Goal: Task Accomplishment & Management: Manage account settings

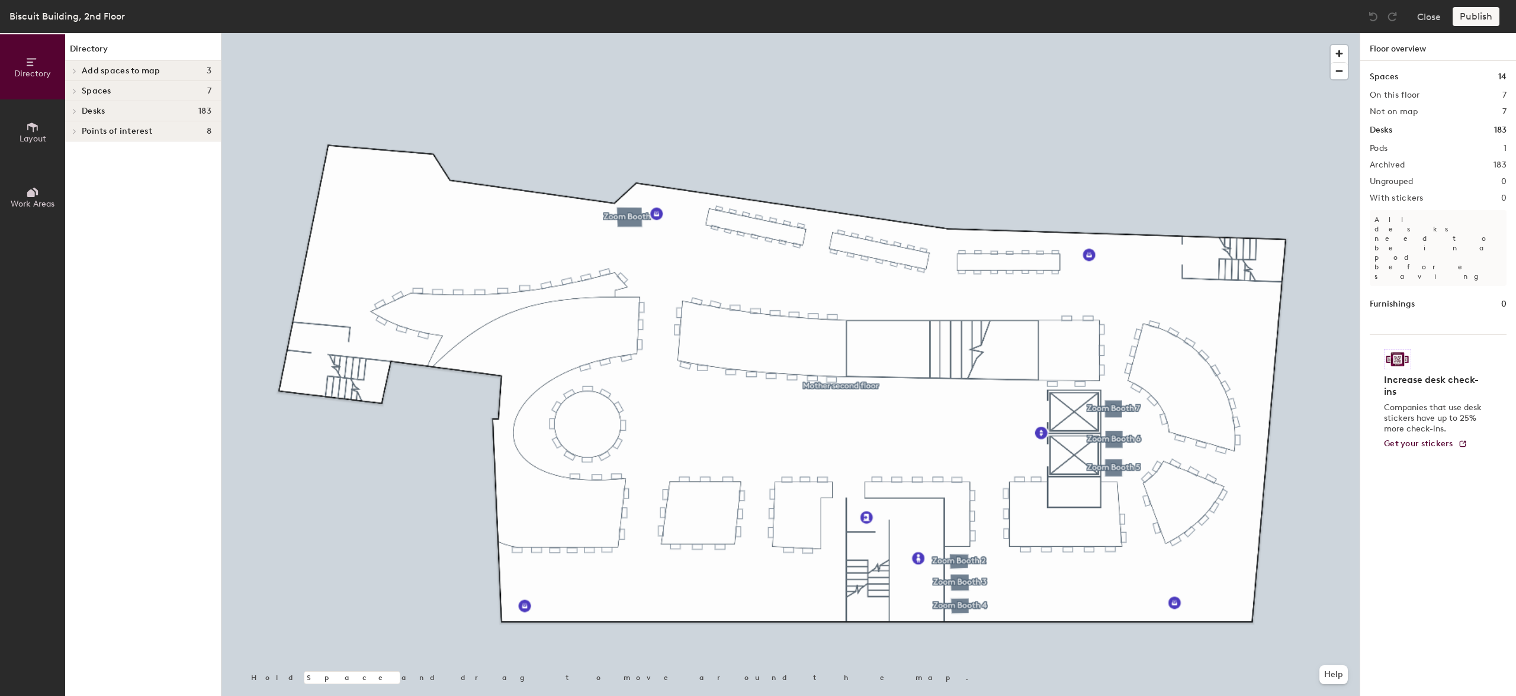
click at [1409, 131] on div "Desks 183" at bounding box center [1438, 130] width 137 height 13
click at [181, 112] on h4 "Desks 183" at bounding box center [147, 111] width 130 height 9
click at [127, 131] on span "Mother second floor" at bounding box center [121, 132] width 78 height 10
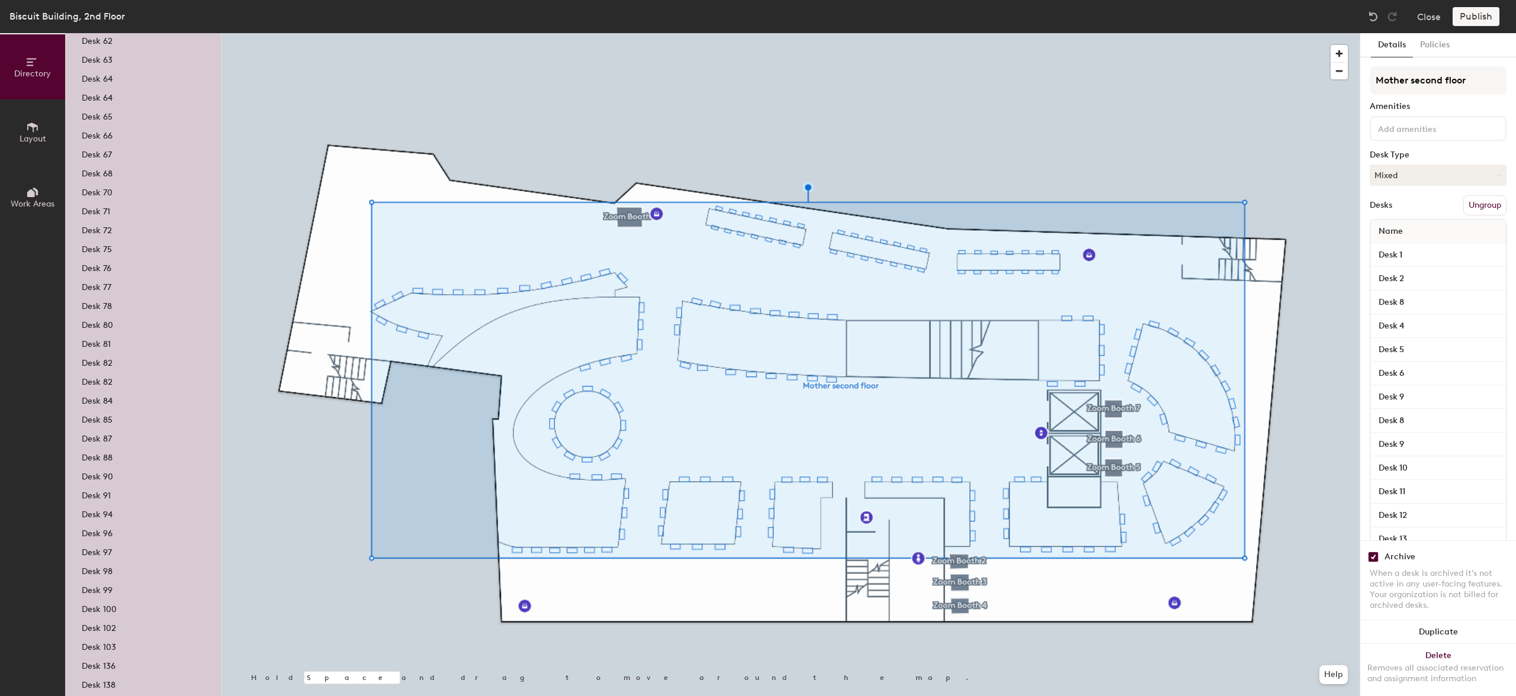
scroll to position [2943, 0]
click at [1430, 44] on button "Policies" at bounding box center [1435, 45] width 44 height 24
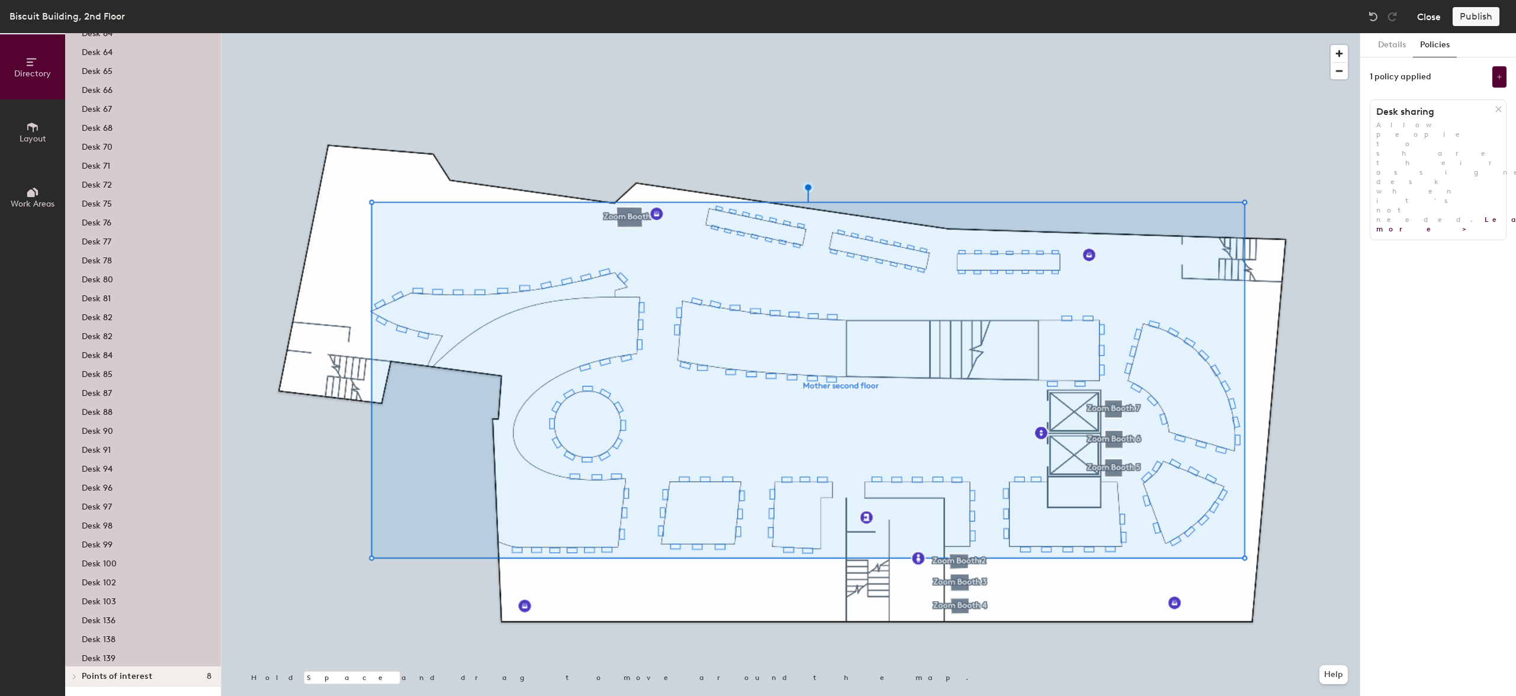
click at [1421, 15] on button "Close" at bounding box center [1429, 16] width 24 height 19
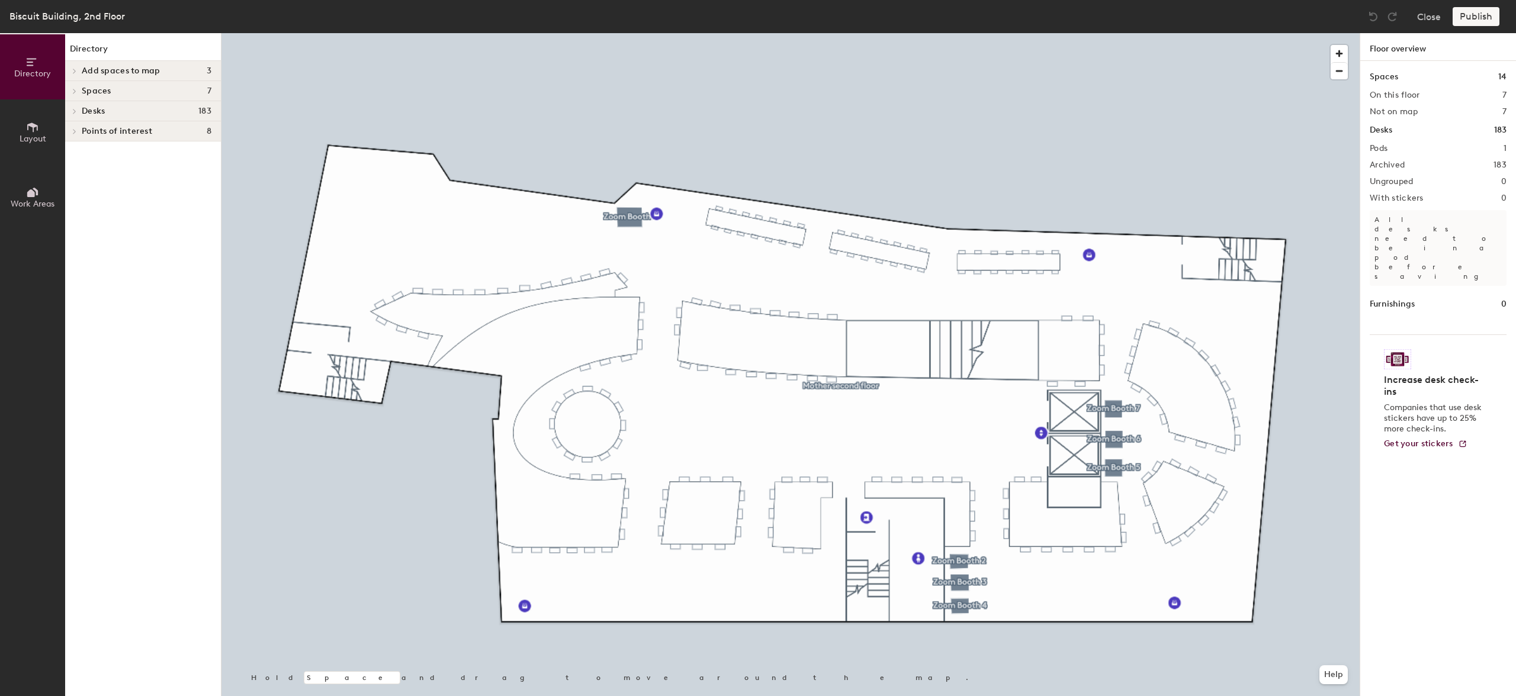
click at [1387, 127] on h1 "Desks" at bounding box center [1381, 130] width 23 height 13
click at [84, 108] on span "Desks" at bounding box center [93, 111] width 23 height 9
click at [90, 126] on p "Mother second floor" at bounding box center [147, 131] width 130 height 15
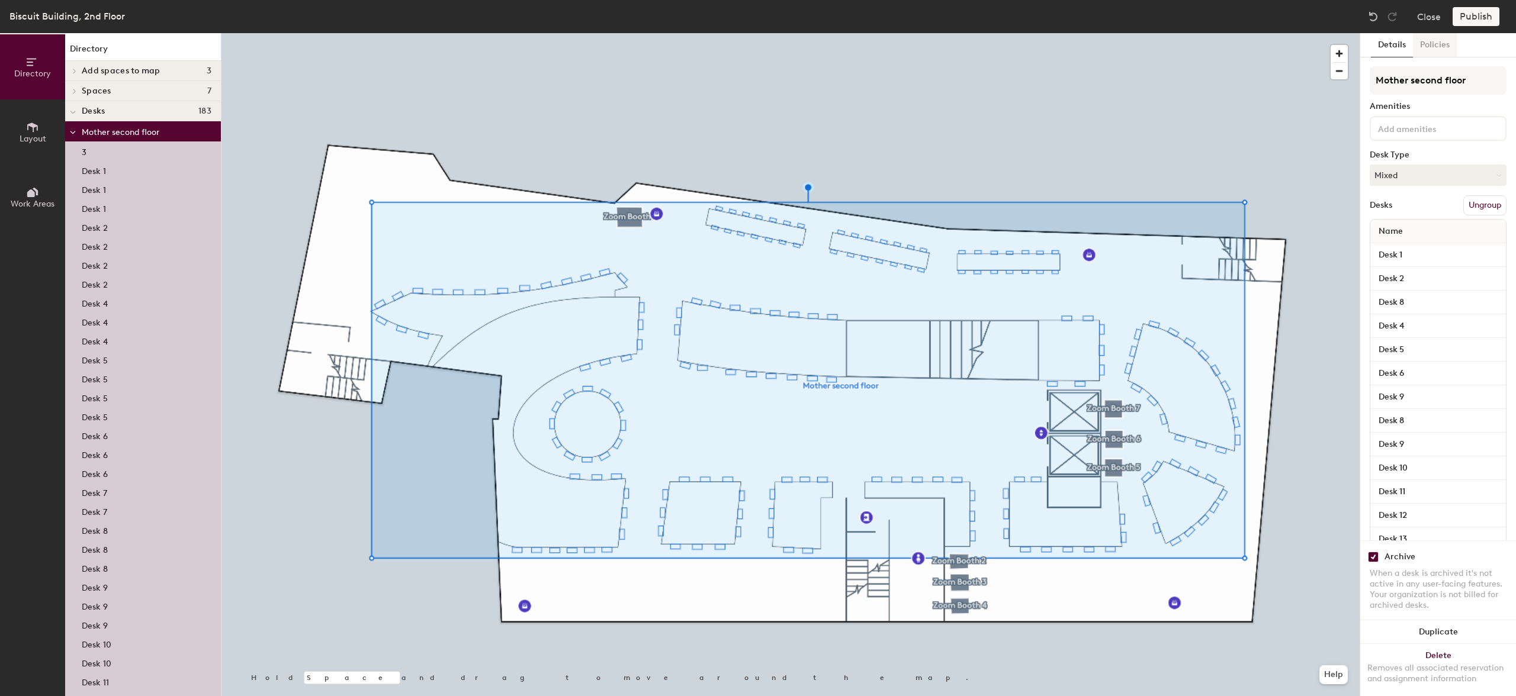
click at [1433, 43] on button "Policies" at bounding box center [1435, 45] width 44 height 24
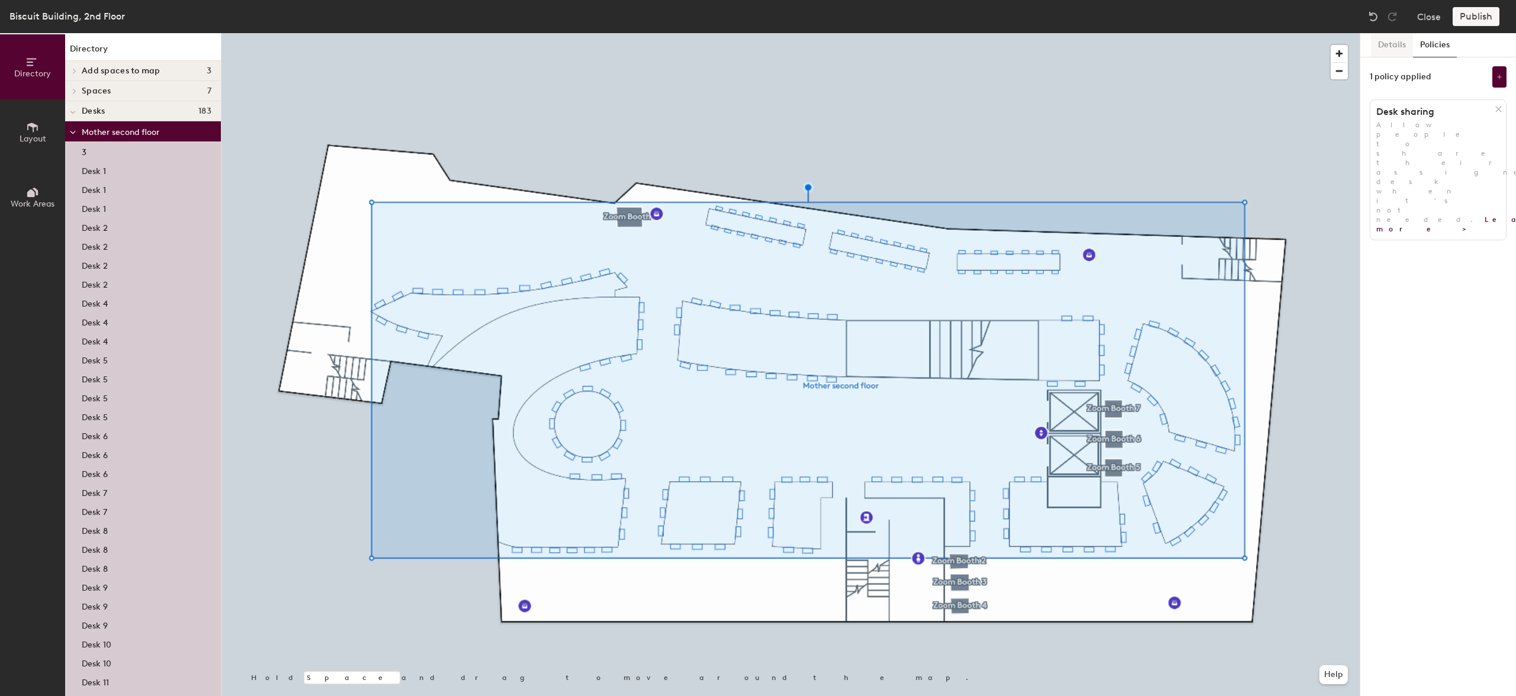
click at [1380, 48] on button "Details" at bounding box center [1392, 45] width 42 height 24
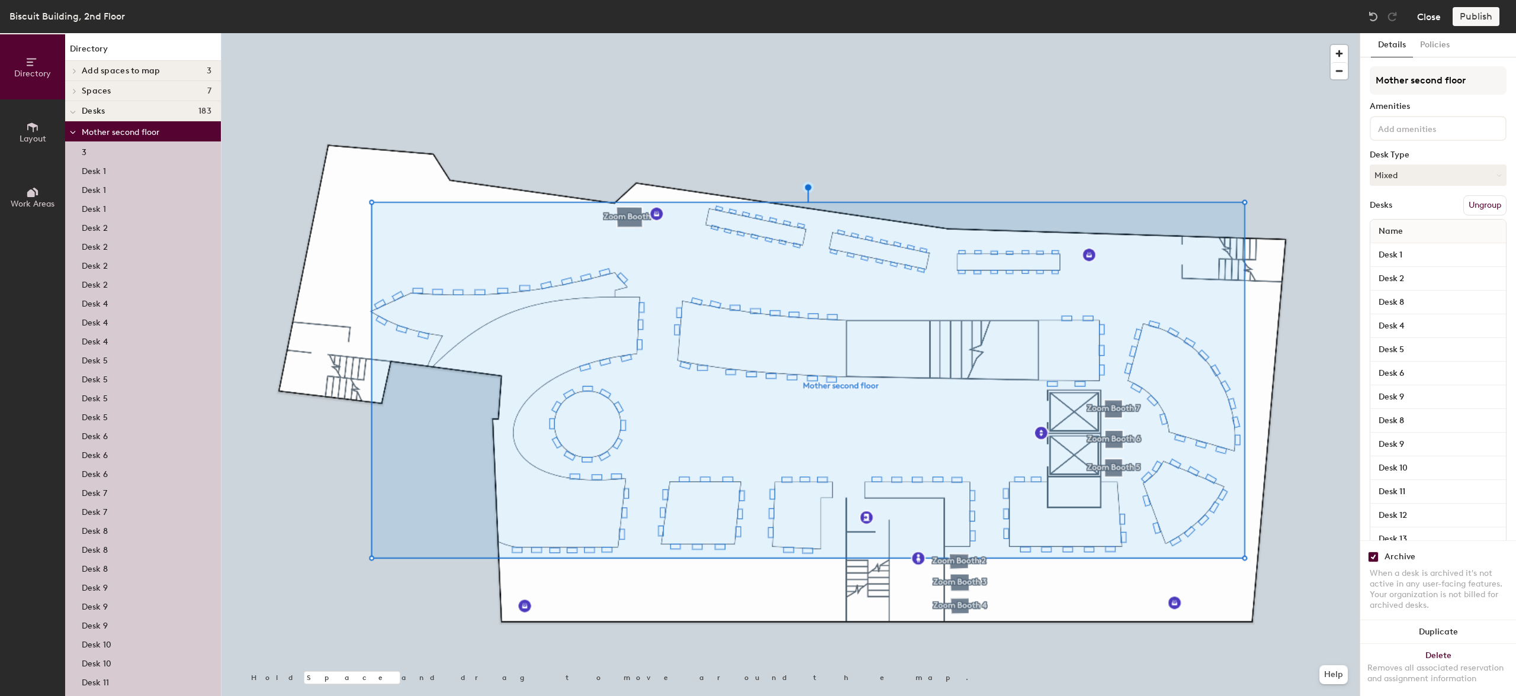
click at [1428, 18] on button "Close" at bounding box center [1429, 16] width 24 height 19
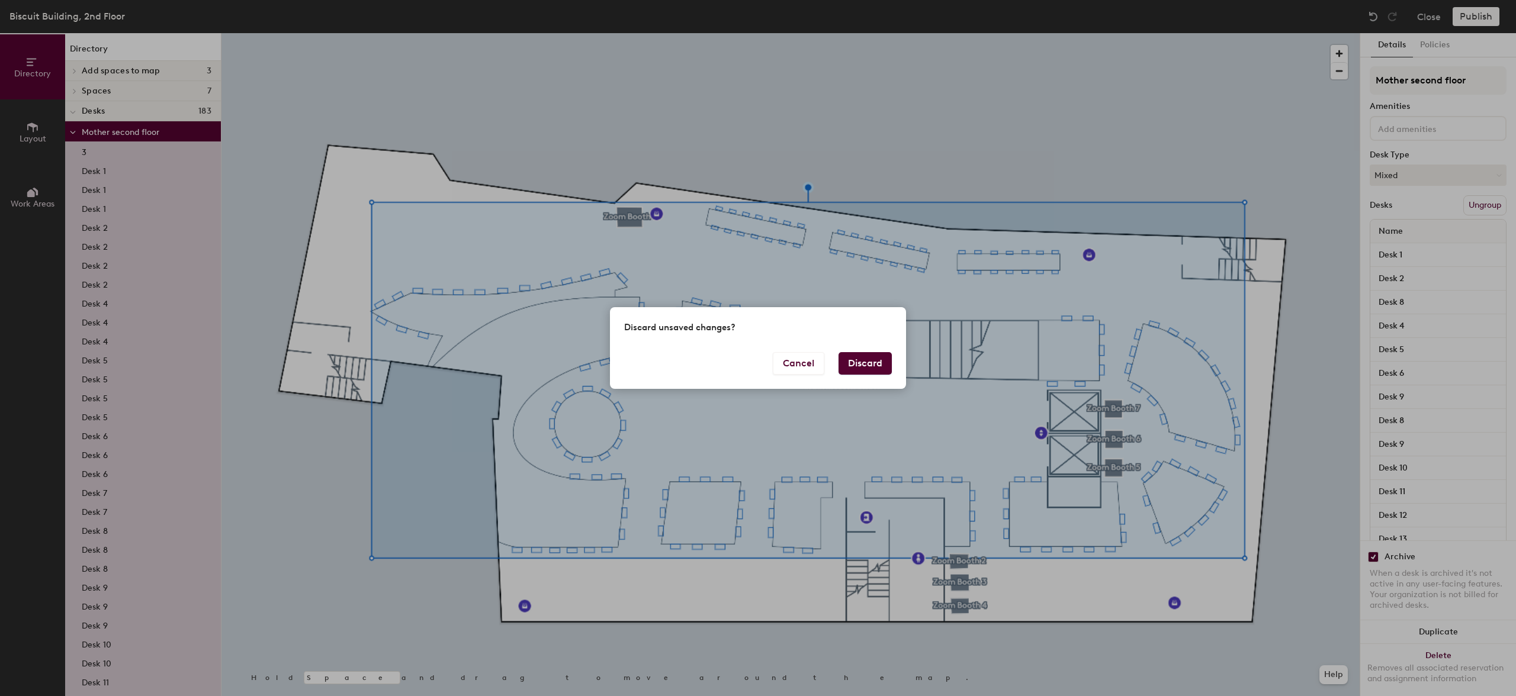
click at [863, 358] on button "Discard" at bounding box center [865, 363] width 53 height 23
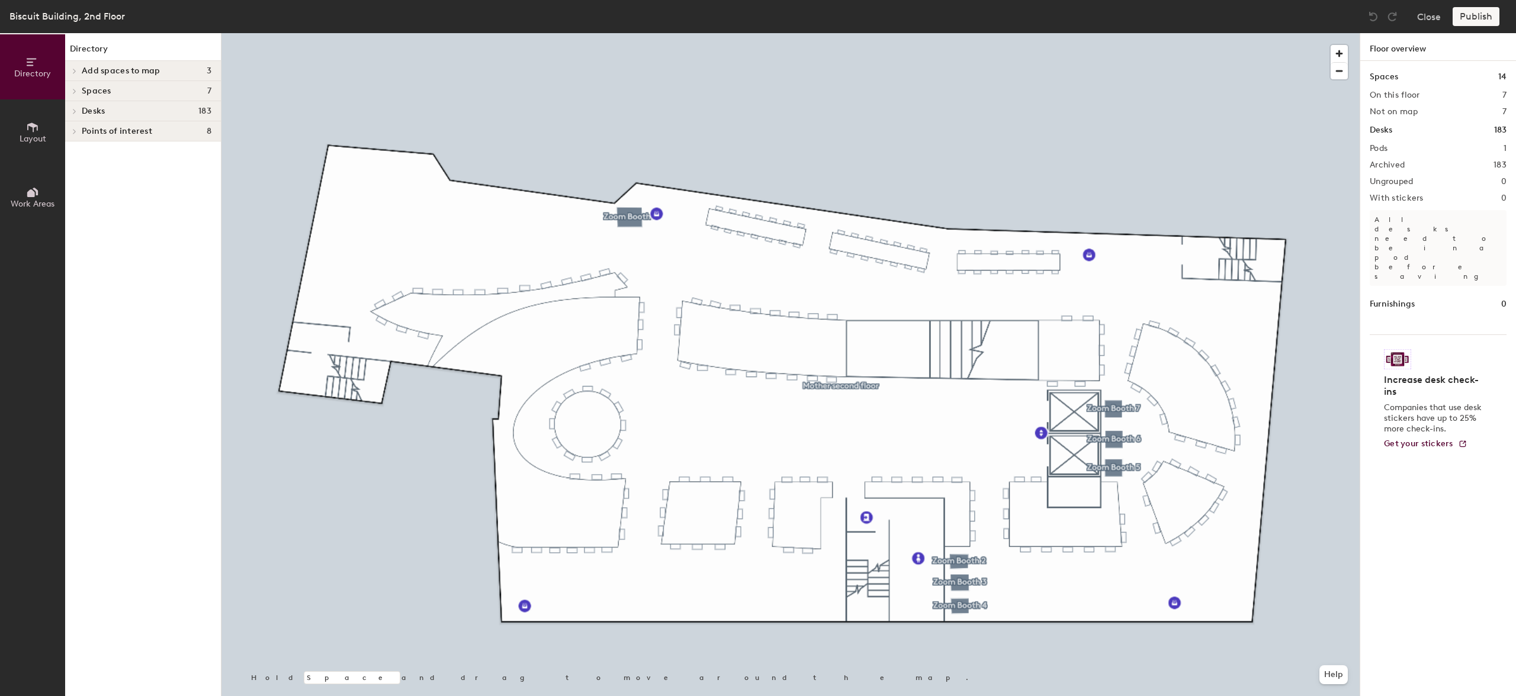
drag, startPoint x: 139, startPoint y: 108, endPoint x: 133, endPoint y: 110, distance: 6.9
click at [139, 108] on h4 "Desks 183" at bounding box center [147, 111] width 130 height 9
click at [101, 132] on span "Mother second floor" at bounding box center [121, 132] width 78 height 10
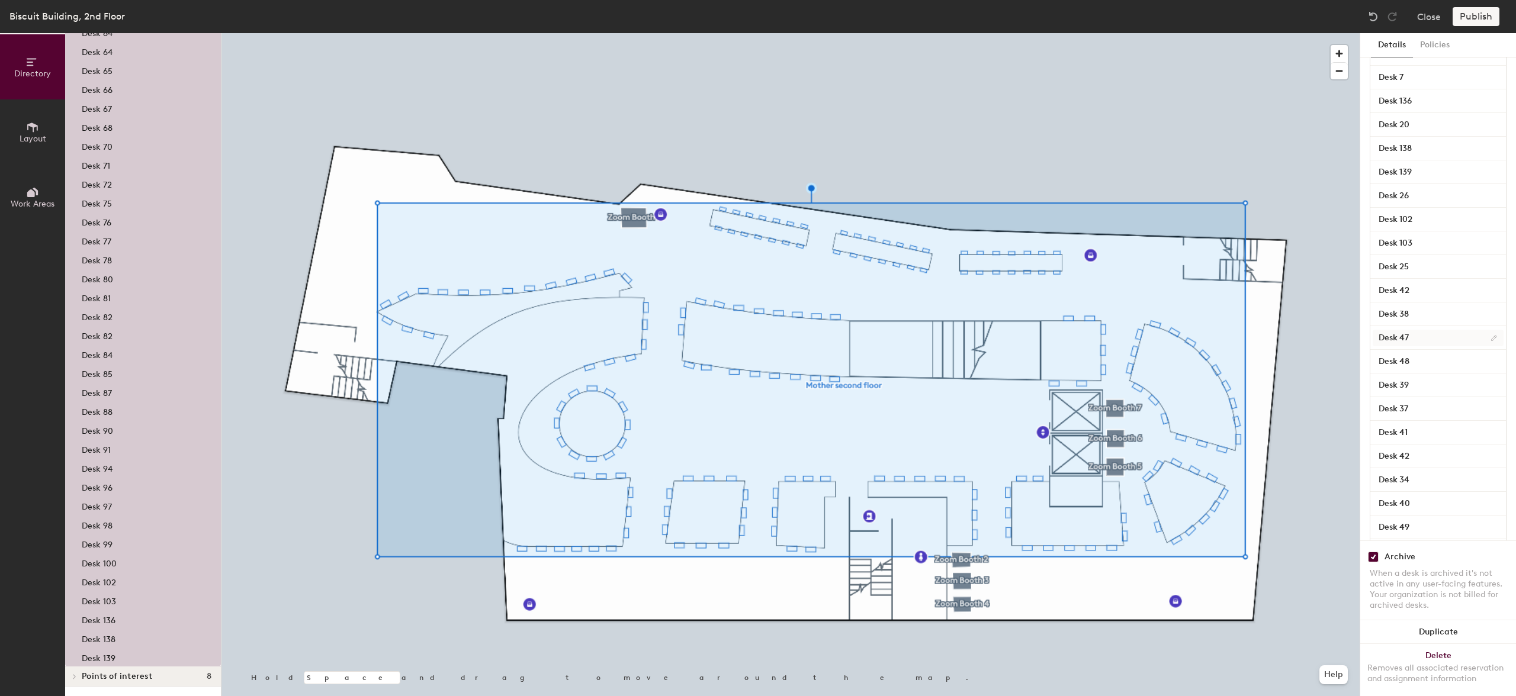
scroll to position [4065, 0]
click at [1375, 542] on input "checkbox" at bounding box center [1373, 547] width 11 height 11
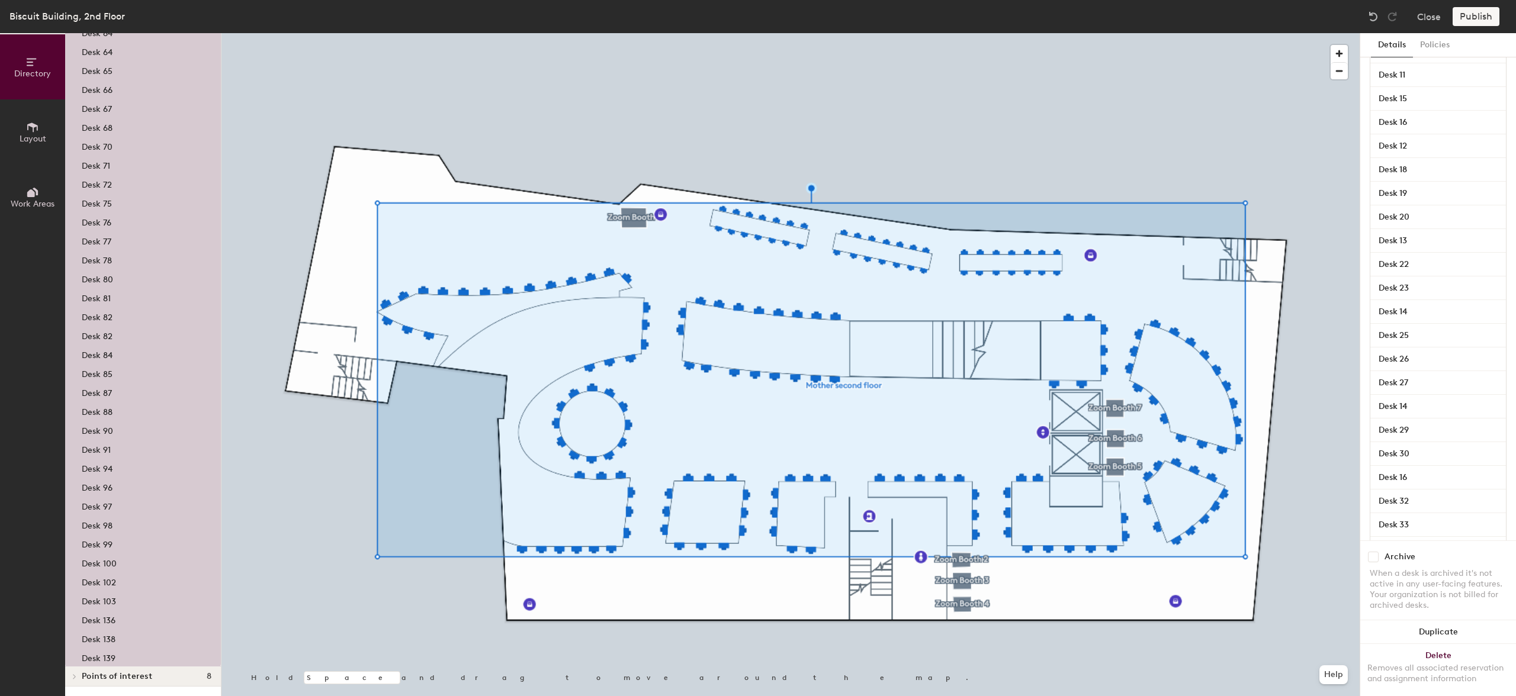
scroll to position [0, 0]
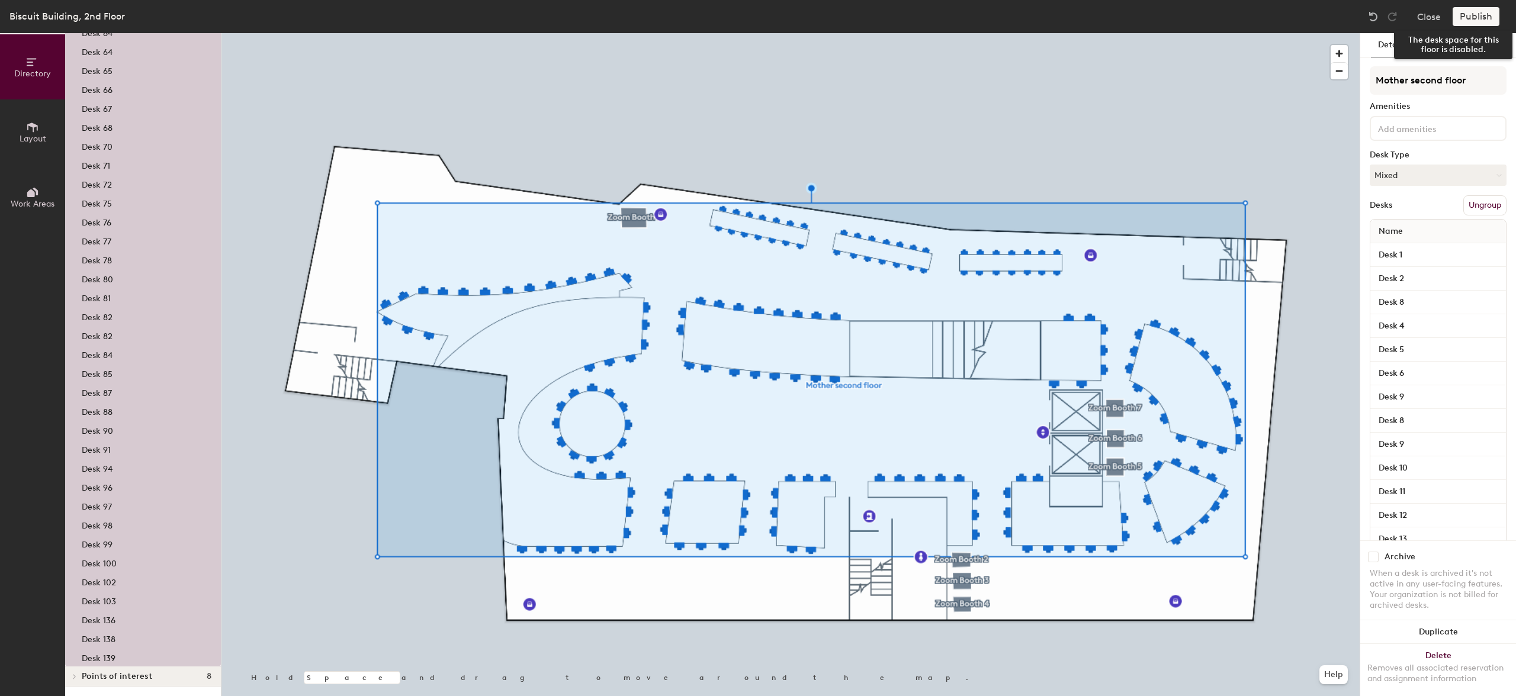
click at [1472, 21] on div "Publish" at bounding box center [1480, 16] width 54 height 19
click at [1472, 16] on div "Publish" at bounding box center [1480, 16] width 54 height 19
click at [1473, 15] on div "Publish" at bounding box center [1480, 16] width 54 height 19
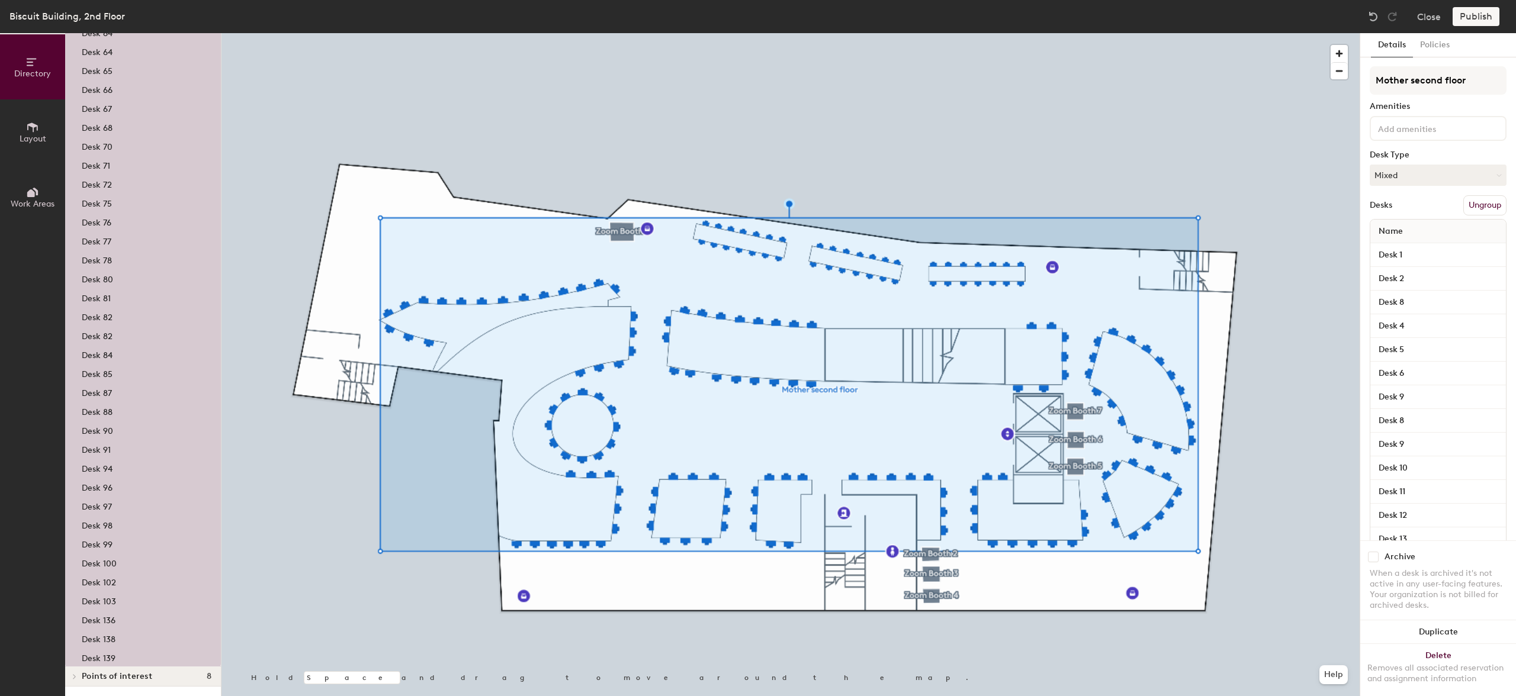
click at [1374, 552] on div "Archive When a desk is archived it's not active in any user-facing features. Yo…" at bounding box center [1438, 583] width 156 height 85
click at [1374, 552] on input "checkbox" at bounding box center [1373, 557] width 11 height 11
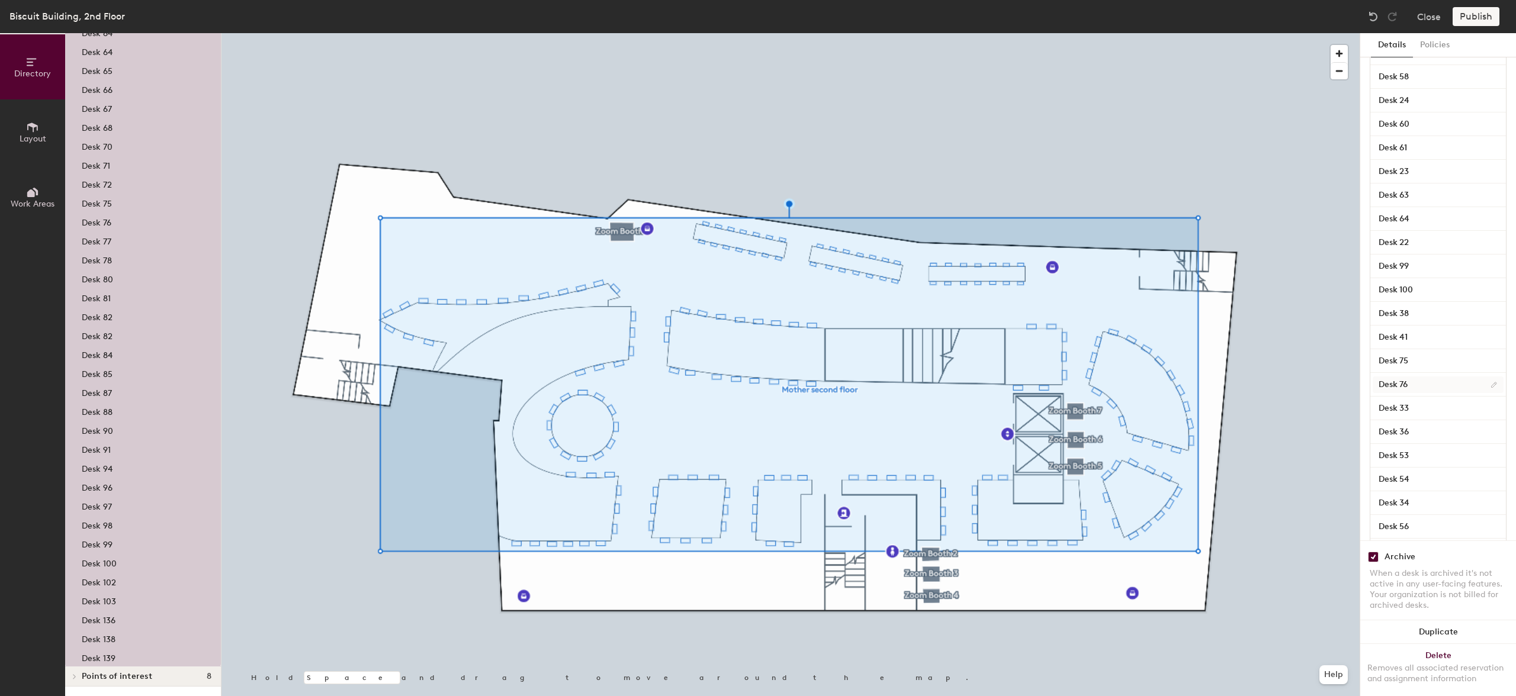
scroll to position [4065, 0]
click at [1373, 542] on input "checkbox" at bounding box center [1373, 547] width 11 height 11
checkbox input "false"
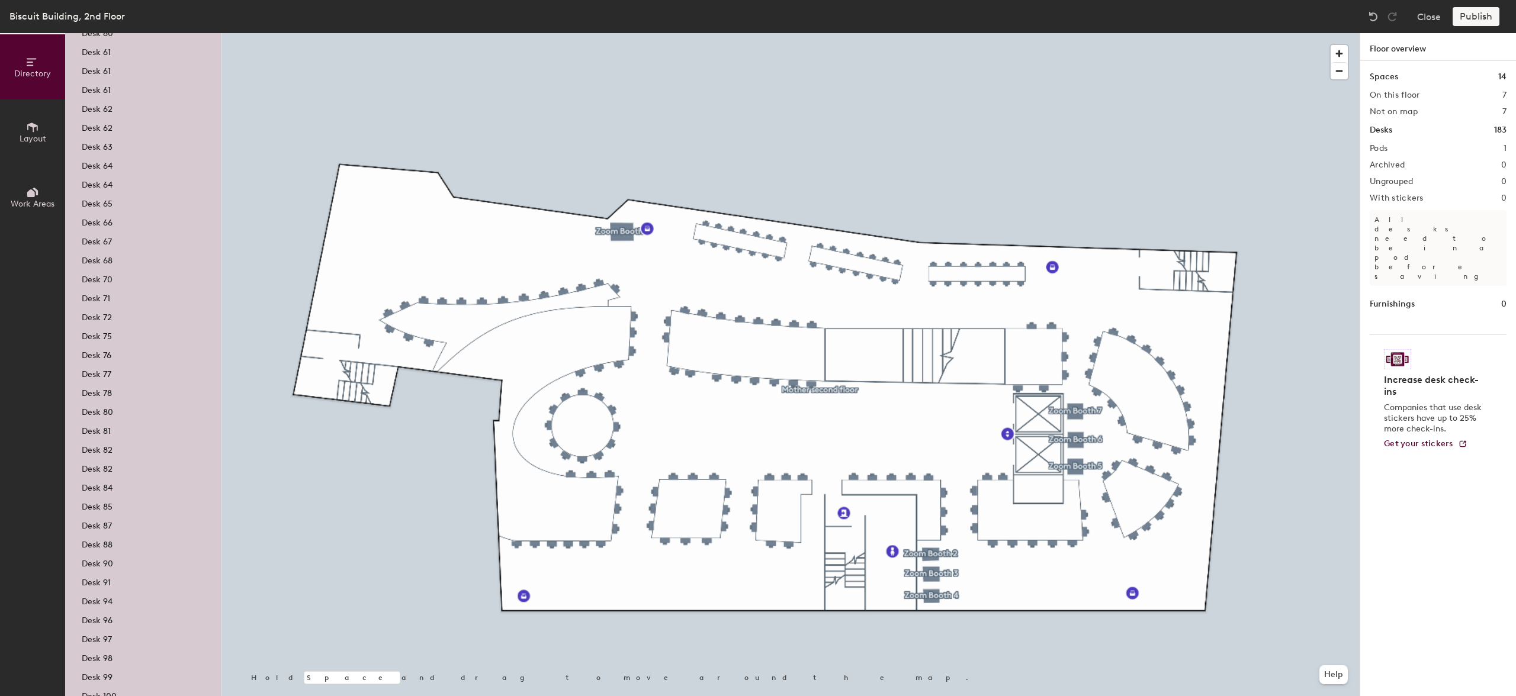
scroll to position [3075, 0]
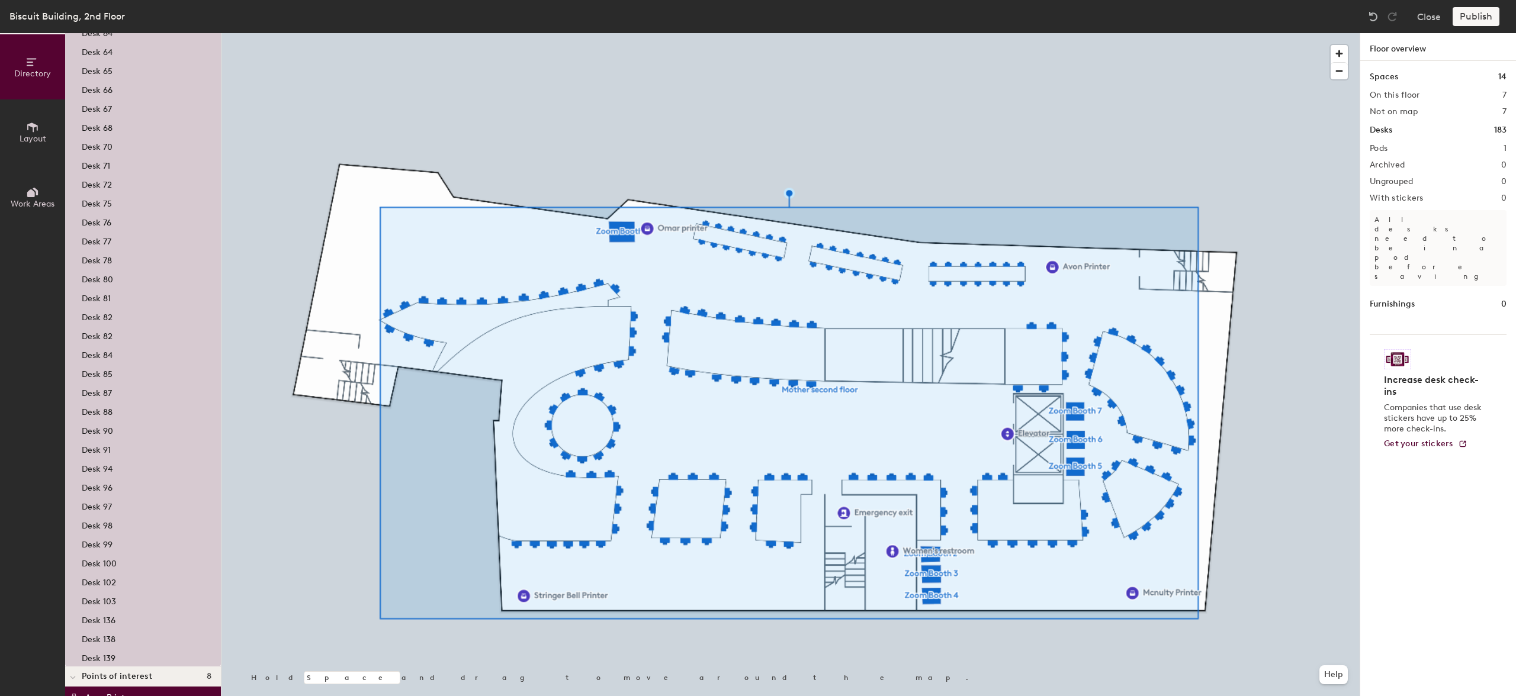
click at [1409, 129] on div "Desks 183" at bounding box center [1438, 130] width 137 height 13
click at [1395, 133] on div "Desks 183" at bounding box center [1438, 130] width 137 height 13
click at [1463, 13] on div "Publish" at bounding box center [1480, 16] width 54 height 19
click at [1479, 16] on div "Publish" at bounding box center [1480, 16] width 54 height 19
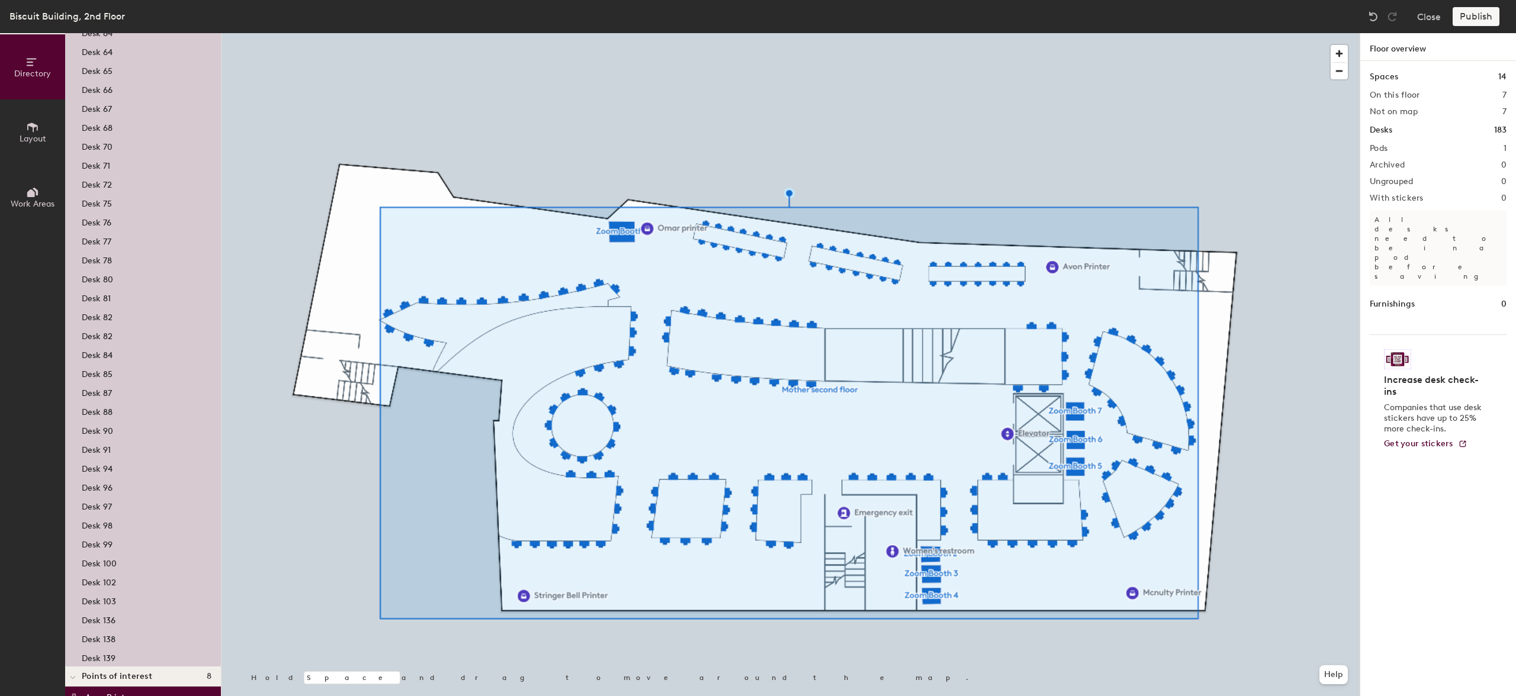
click at [1384, 82] on h1 "Spaces" at bounding box center [1384, 76] width 28 height 13
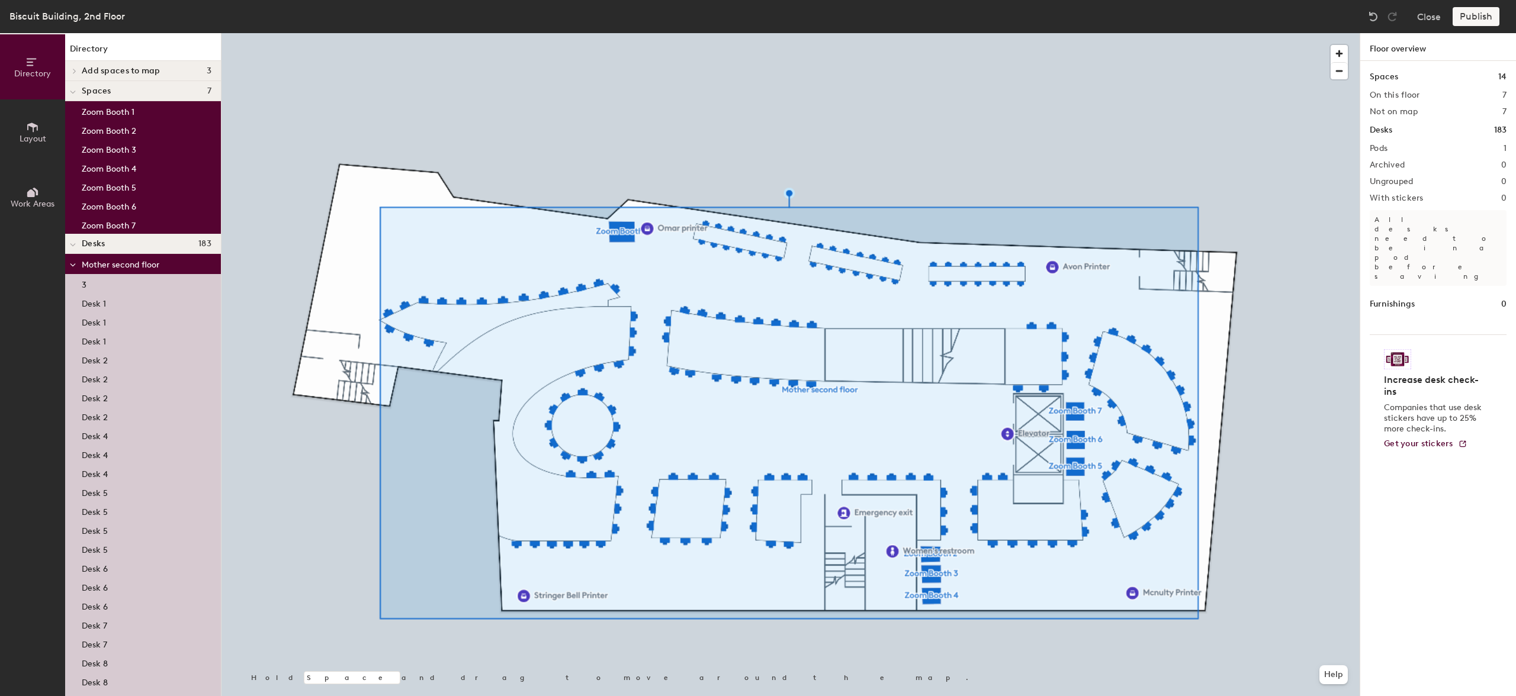
click at [111, 285] on div "3" at bounding box center [143, 283] width 156 height 19
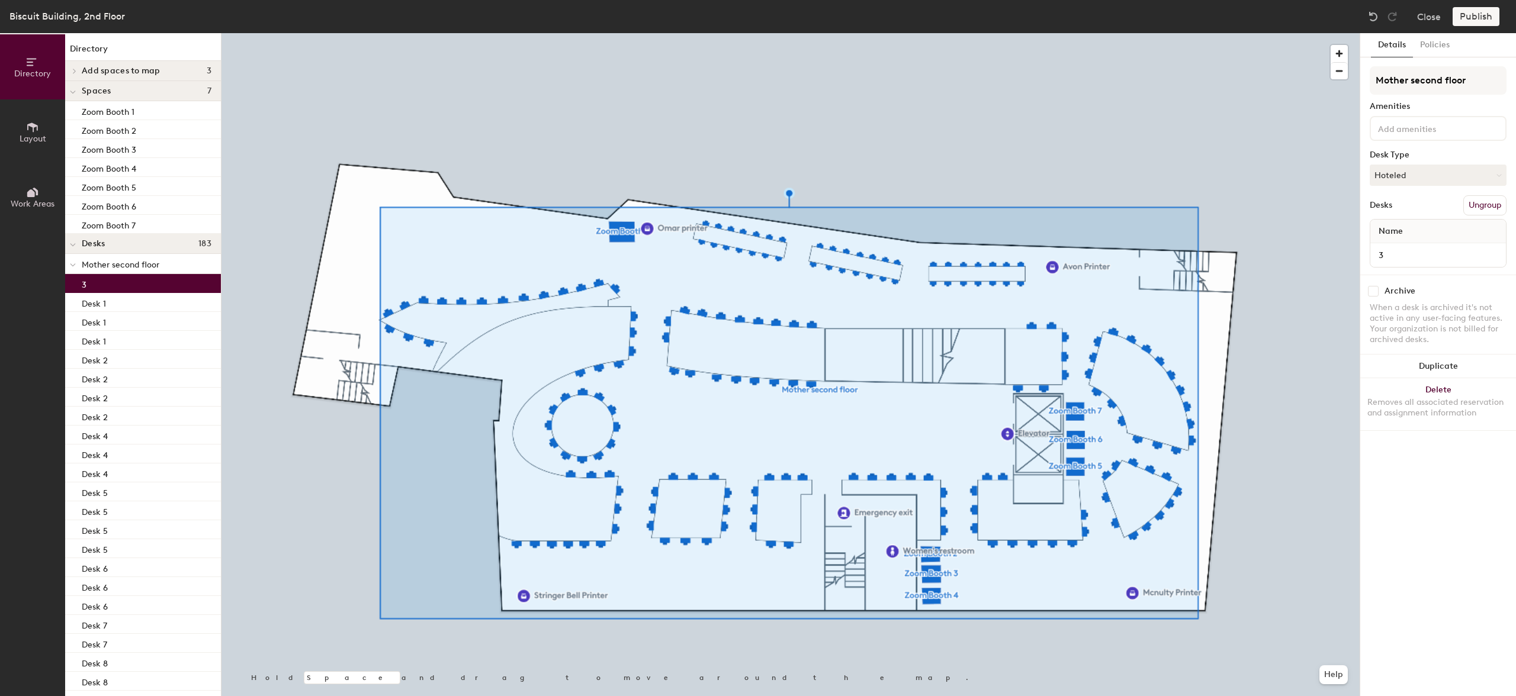
click at [112, 256] on p "Mother second floor" at bounding box center [147, 263] width 130 height 15
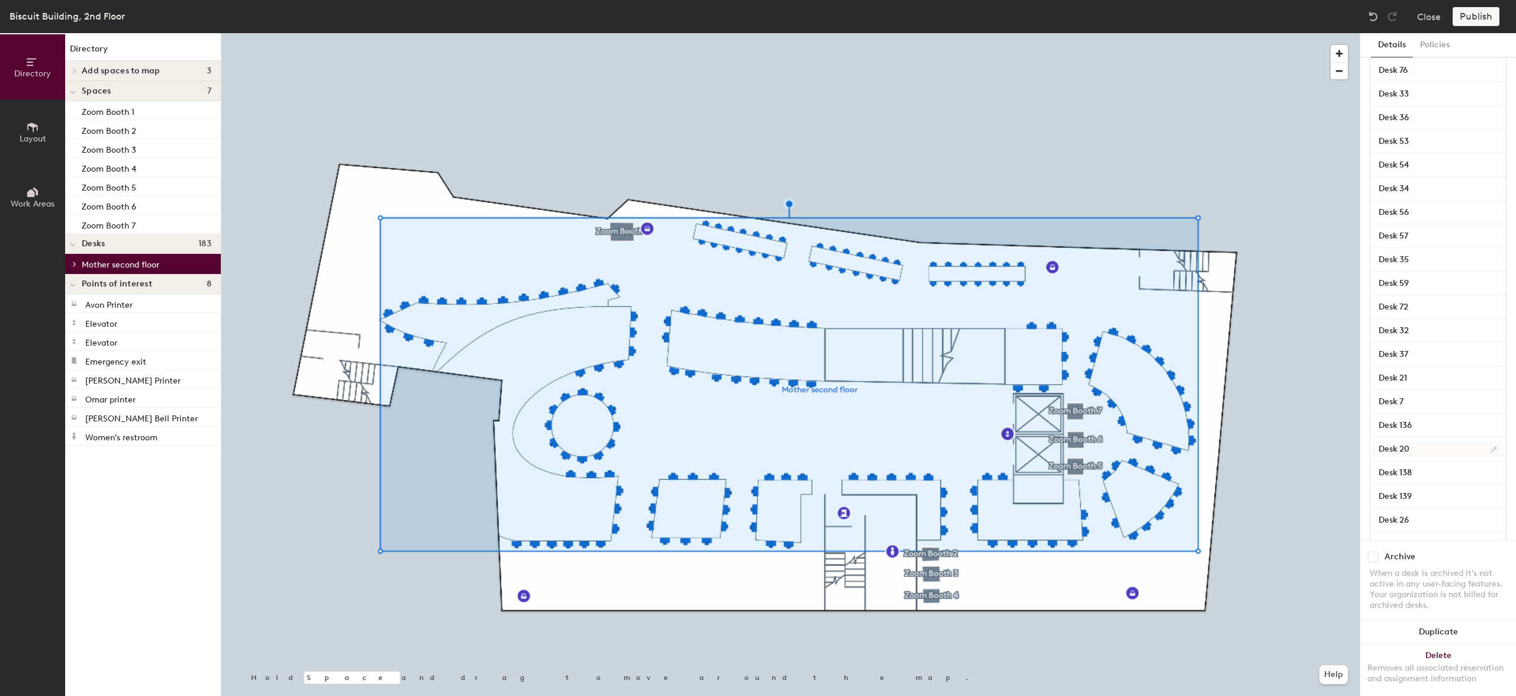
scroll to position [3749, 0]
click at [1477, 14] on div "Publish" at bounding box center [1480, 16] width 54 height 19
click at [1415, 625] on button "Duplicate" at bounding box center [1438, 633] width 156 height 24
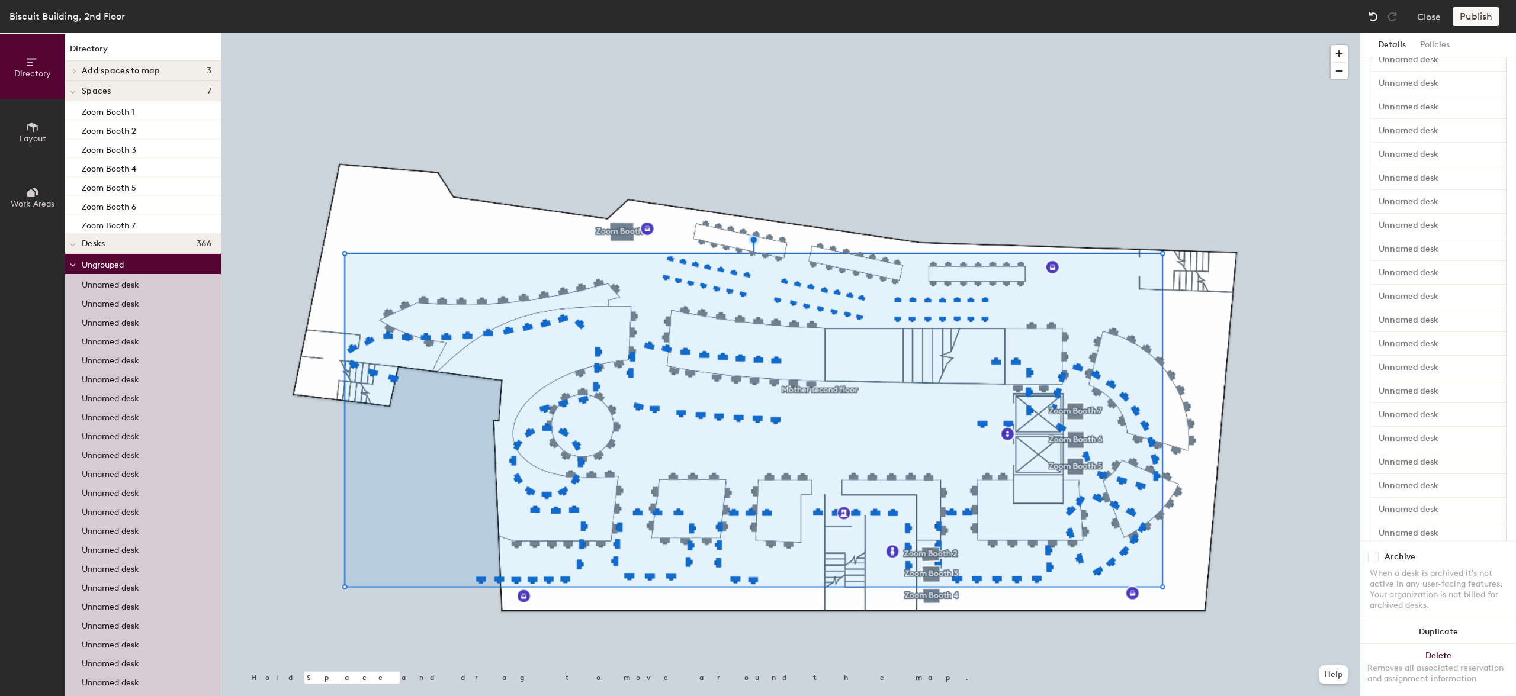
click at [1376, 16] on img at bounding box center [1373, 17] width 12 height 12
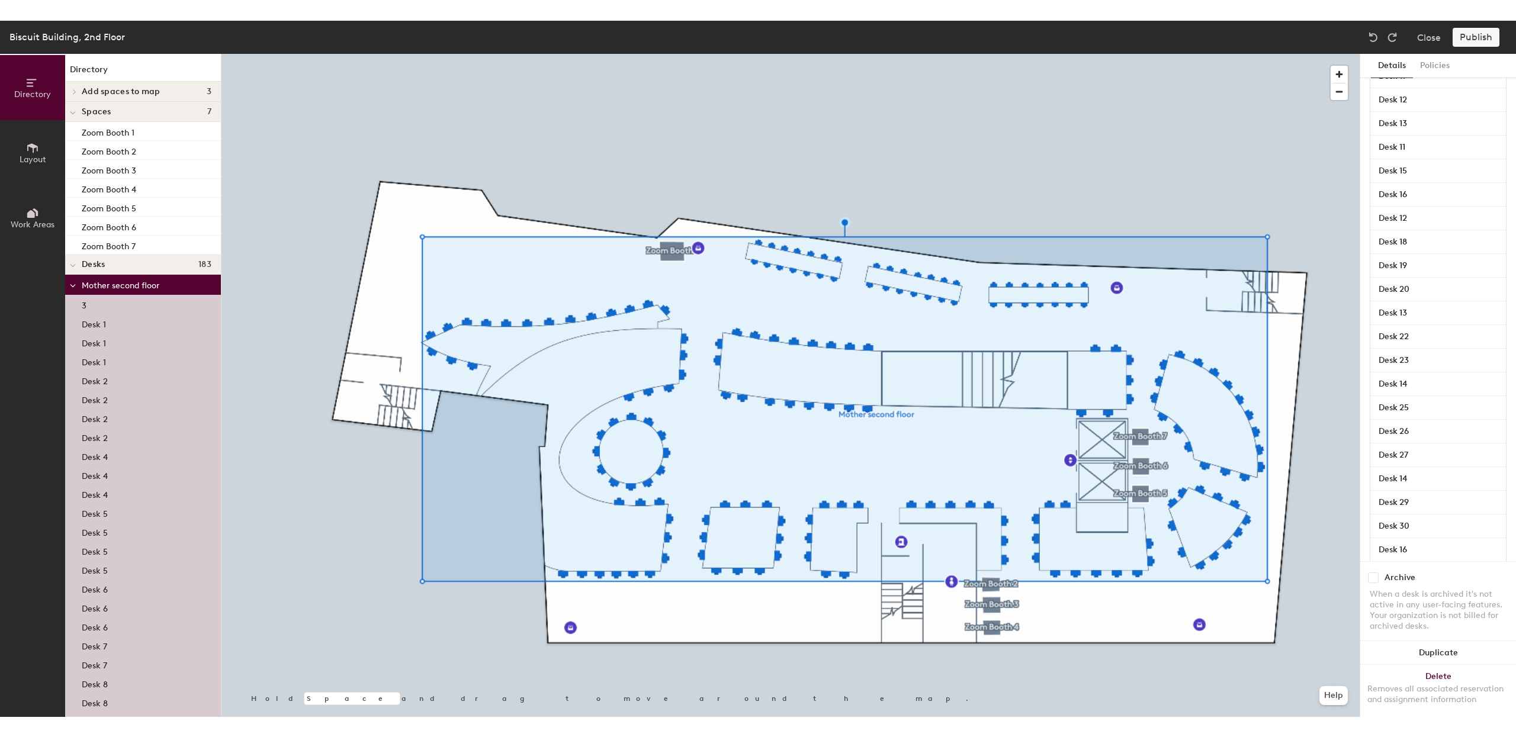
scroll to position [0, 0]
